Goal: Task Accomplishment & Management: Manage account settings

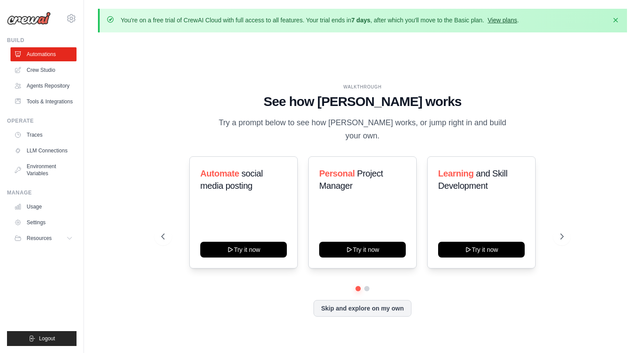
click at [515, 19] on link "View plans" at bounding box center [502, 20] width 29 height 7
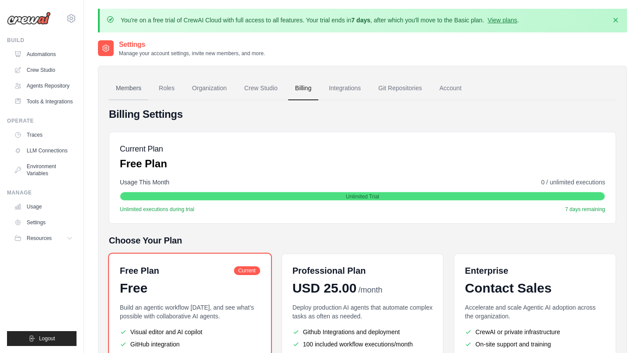
click at [139, 90] on link "Members" at bounding box center [128, 89] width 39 height 24
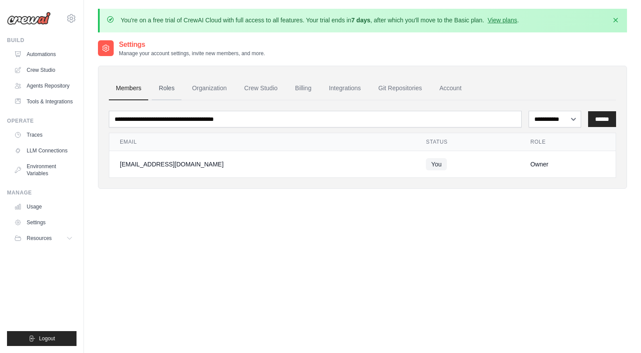
click at [173, 91] on link "Roles" at bounding box center [167, 89] width 30 height 24
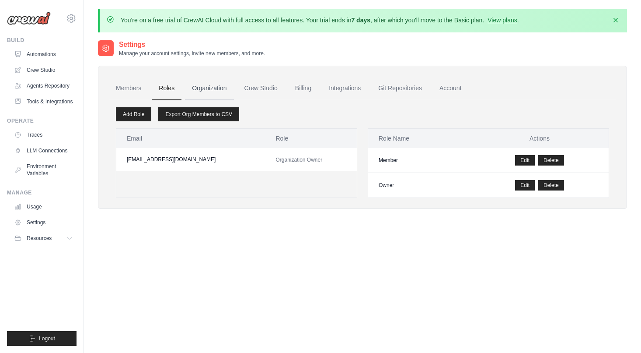
click at [203, 86] on link "Organization" at bounding box center [209, 89] width 49 height 24
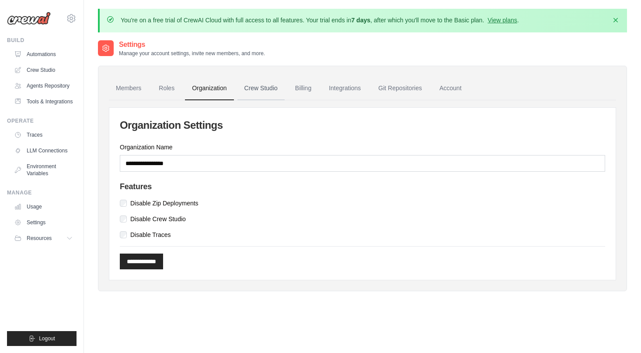
click at [267, 87] on link "Crew Studio" at bounding box center [261, 89] width 47 height 24
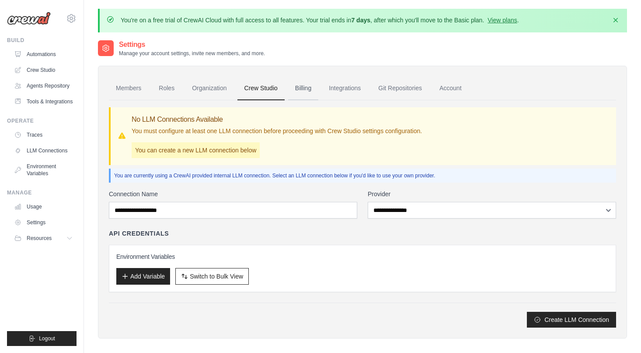
click at [316, 86] on link "Billing" at bounding box center [303, 89] width 30 height 24
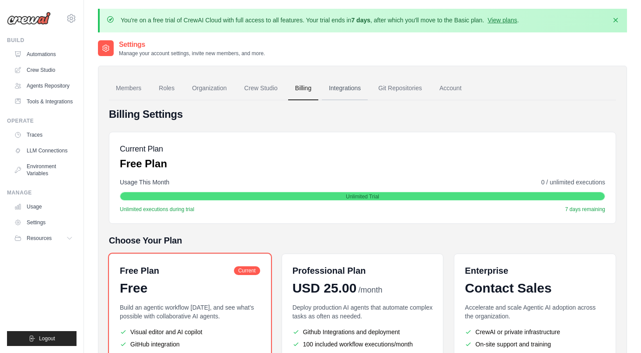
click at [344, 98] on link "Integrations" at bounding box center [345, 89] width 46 height 24
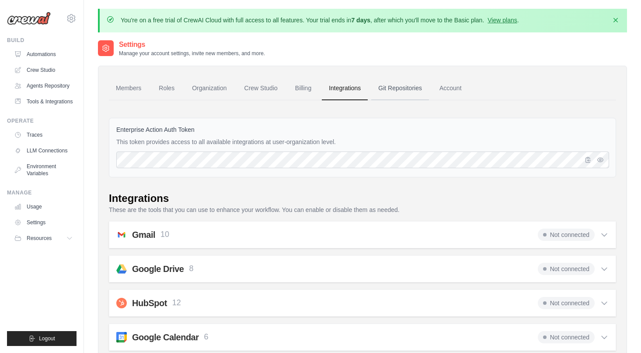
click at [405, 87] on link "Git Repositories" at bounding box center [400, 89] width 58 height 24
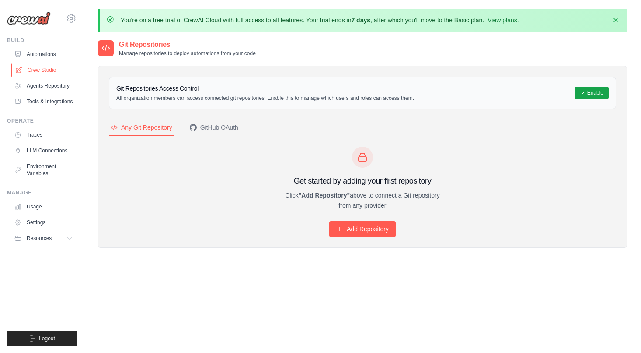
click at [49, 69] on link "Crew Studio" at bounding box center [44, 70] width 66 height 14
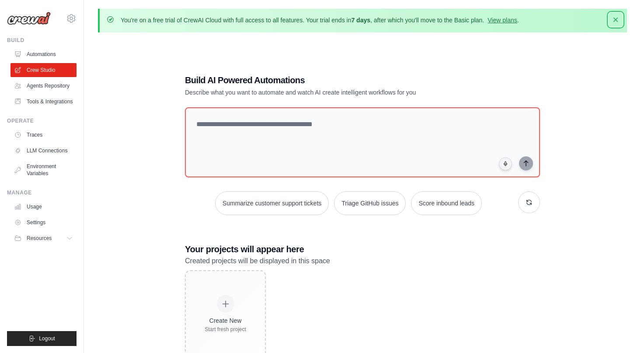
click at [614, 23] on icon "button" at bounding box center [616, 19] width 9 height 9
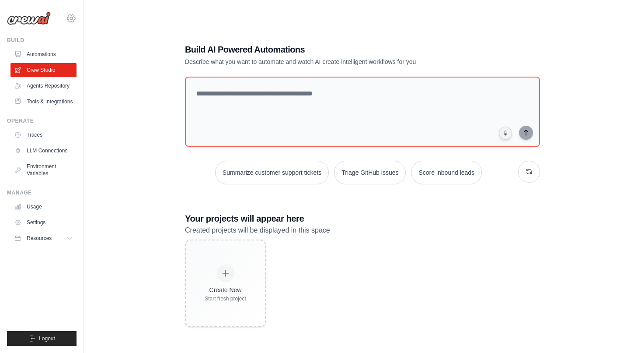
click at [68, 19] on icon at bounding box center [71, 18] width 11 height 11
click at [104, 50] on span "Settings" at bounding box center [109, 54] width 69 height 9
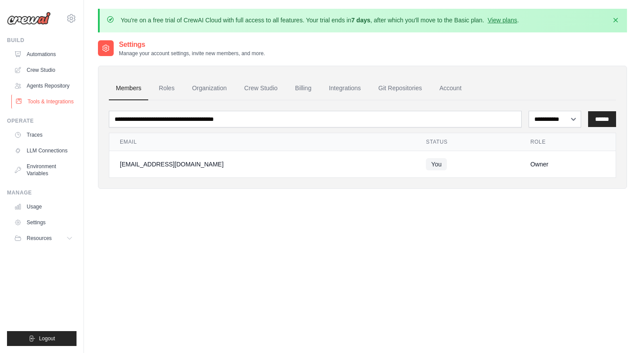
click at [42, 98] on link "Tools & Integrations" at bounding box center [44, 102] width 66 height 14
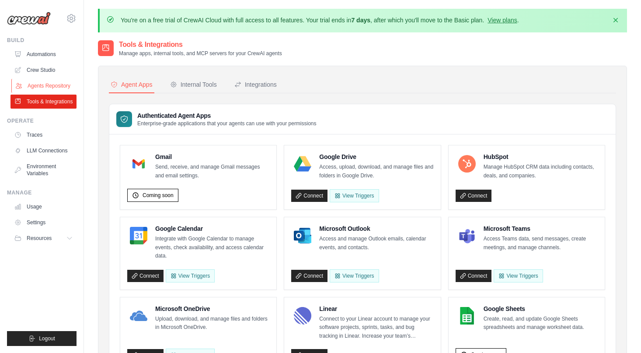
click at [51, 84] on link "Agents Repository" at bounding box center [44, 86] width 66 height 14
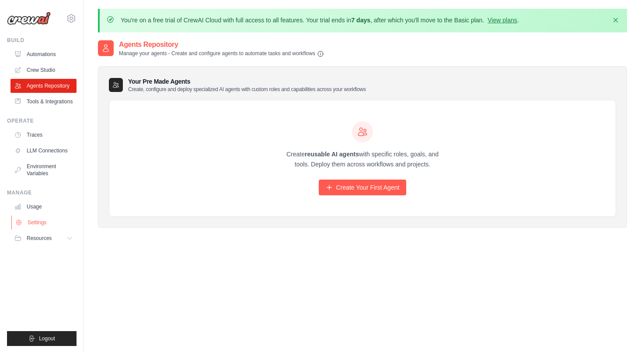
click at [45, 224] on link "Settings" at bounding box center [44, 222] width 66 height 14
